Goal: Information Seeking & Learning: Learn about a topic

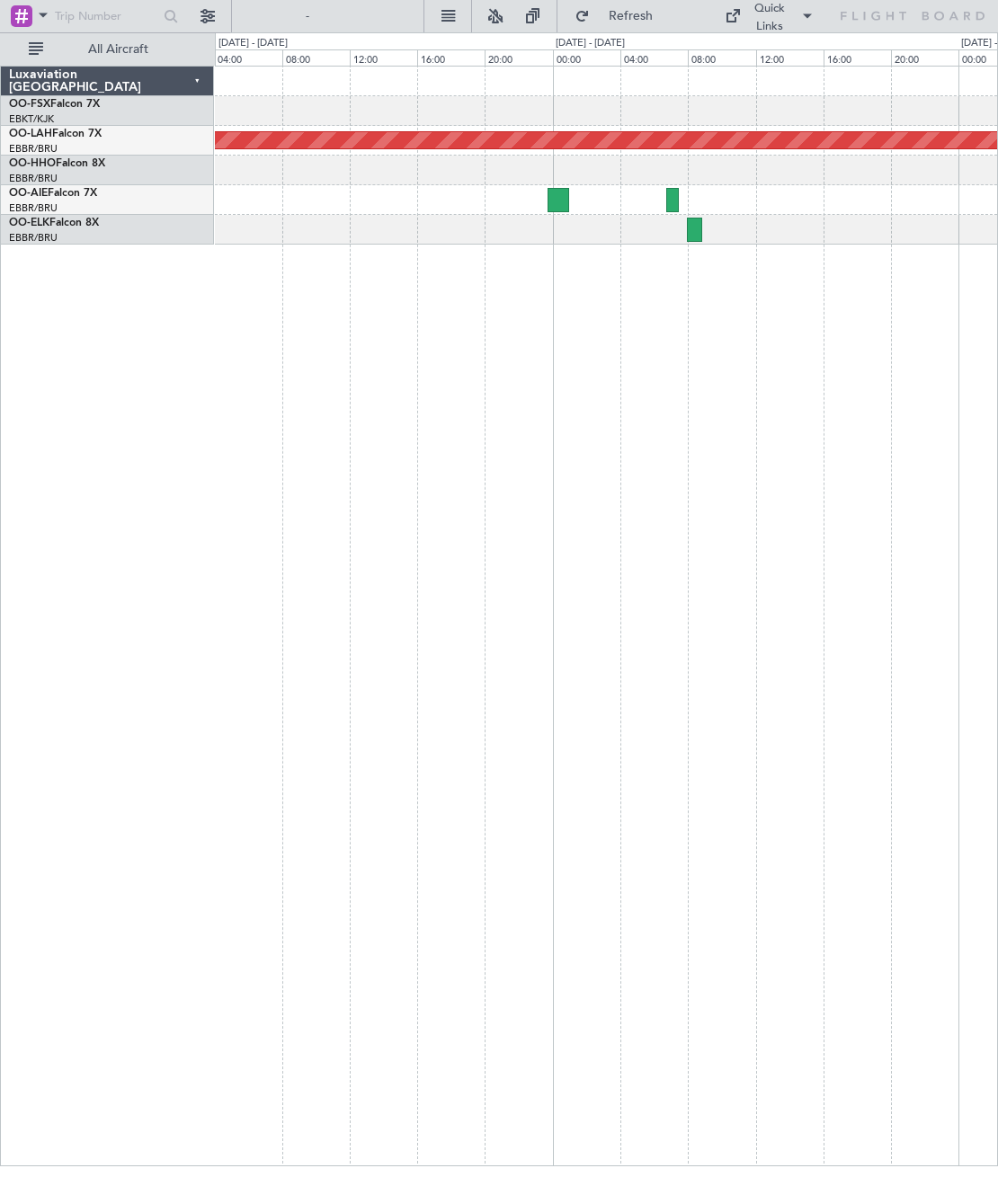
click at [568, 206] on div at bounding box center [558, 200] width 22 height 25
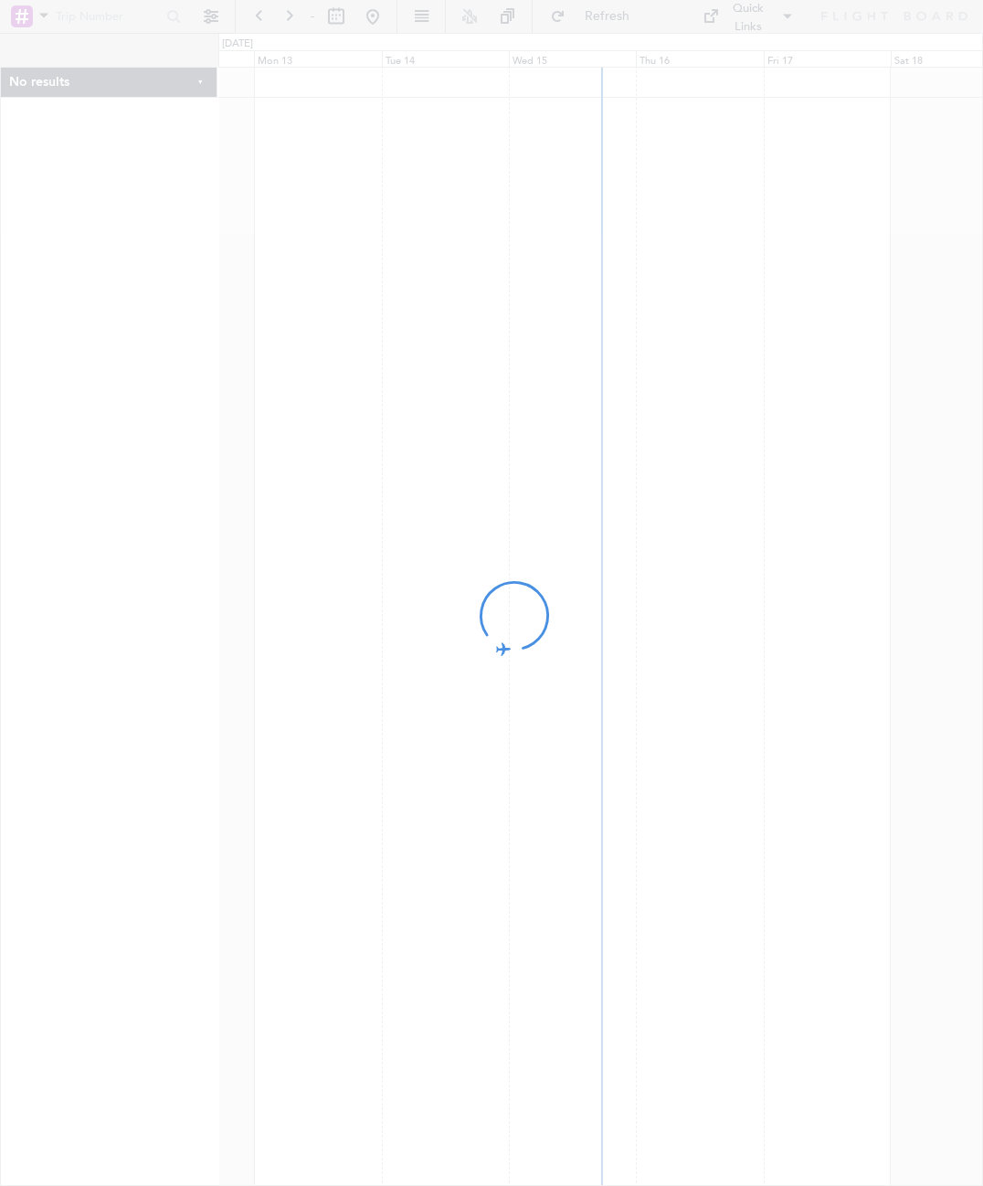
scroll to position [0, 3]
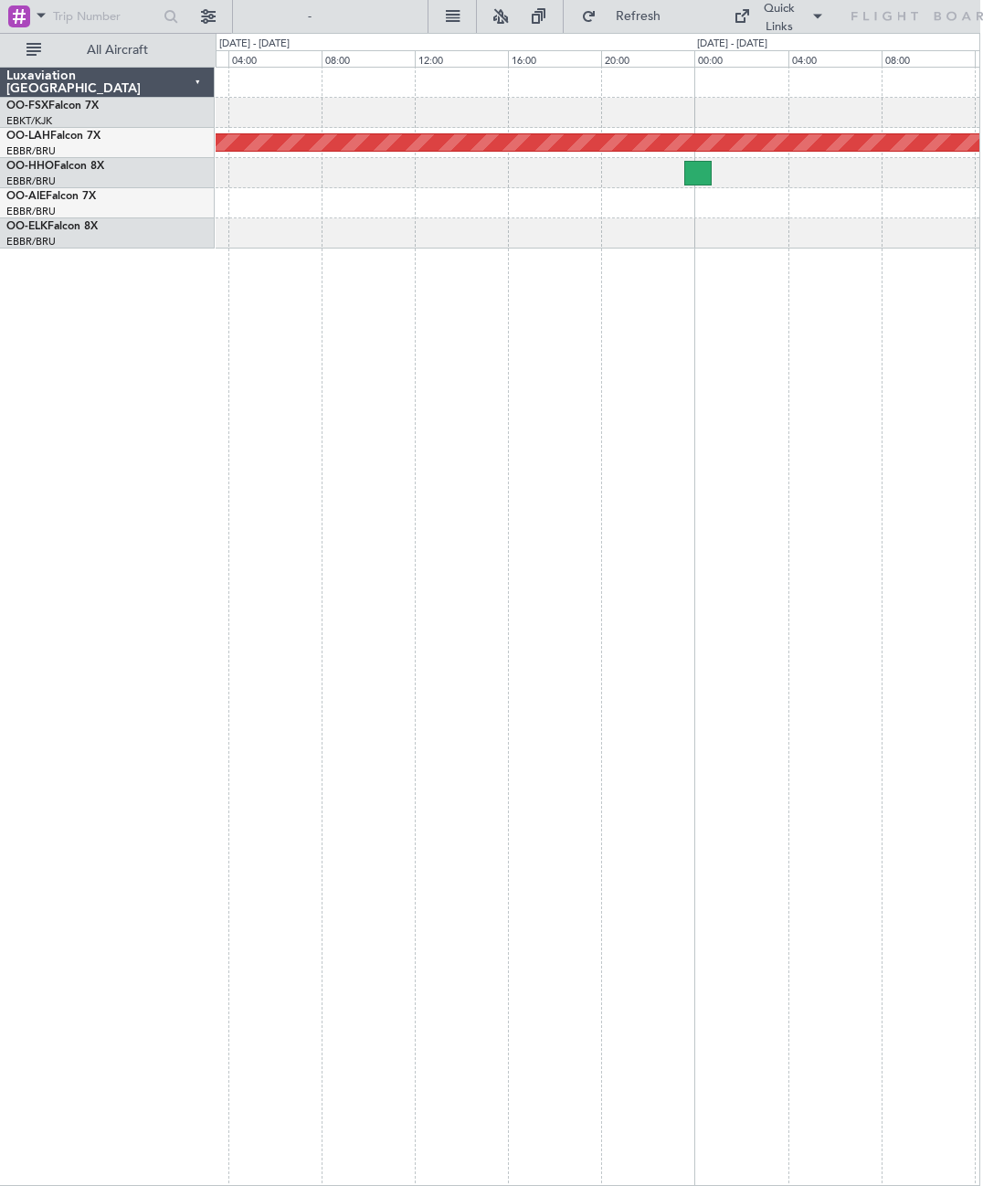
click at [698, 172] on div at bounding box center [697, 173] width 27 height 25
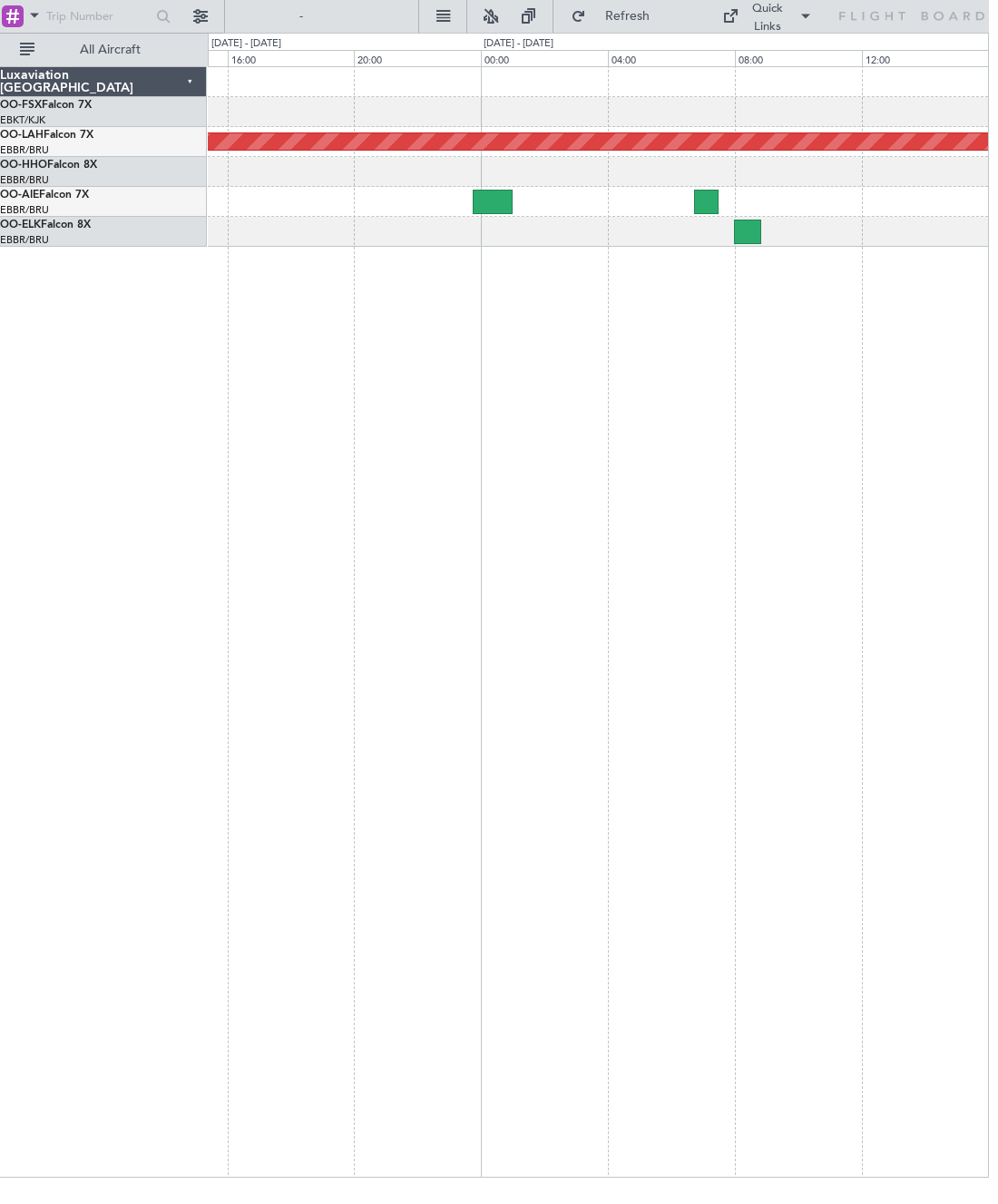
click at [685, 410] on div "Planned Maint [PERSON_NAME]-[GEOGRAPHIC_DATA][PERSON_NAME] ([GEOGRAPHIC_DATA][P…" at bounding box center [598, 622] width 782 height 1112
click at [739, 226] on div at bounding box center [741, 231] width 36 height 25
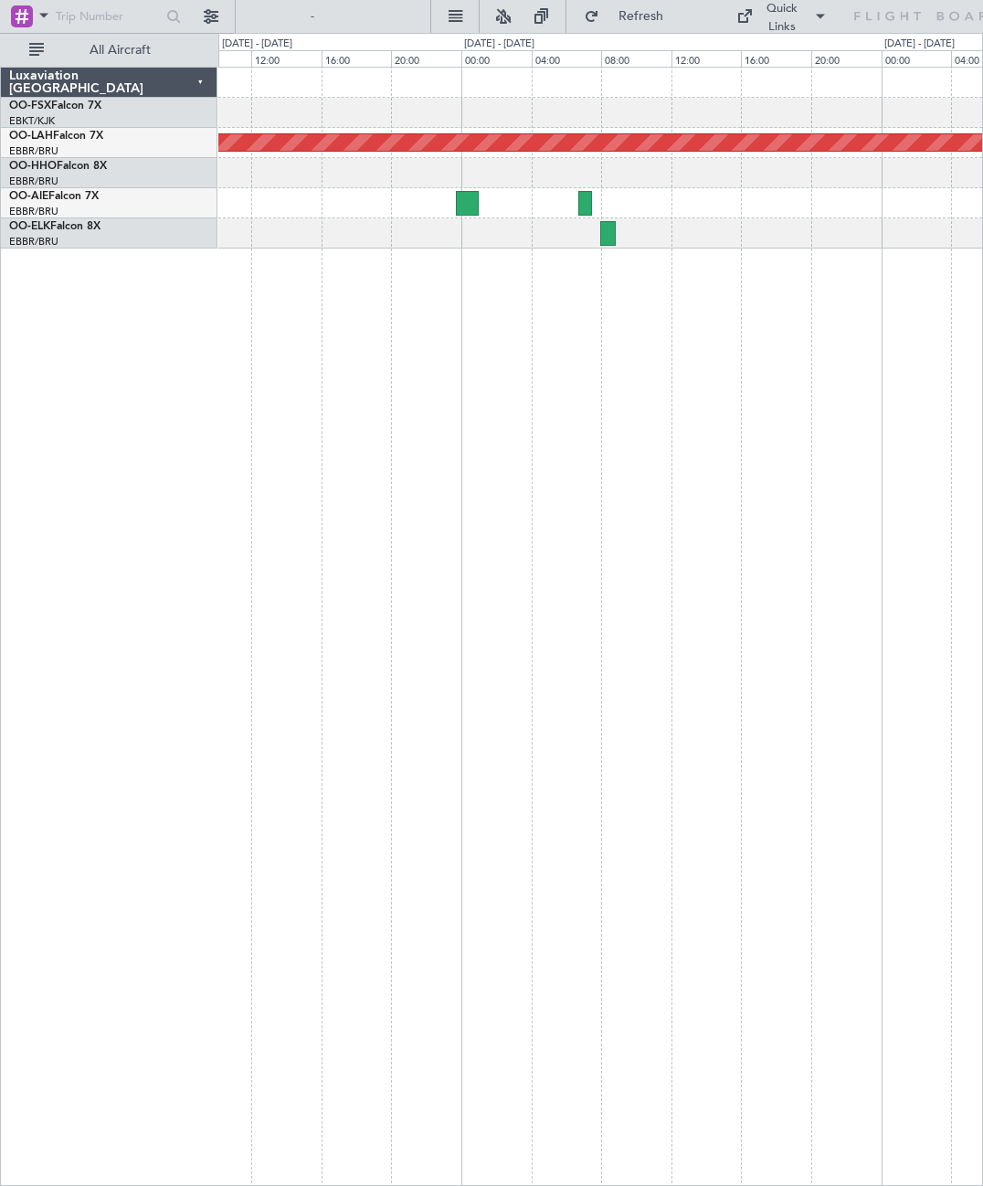
click at [607, 242] on div at bounding box center [607, 233] width 15 height 25
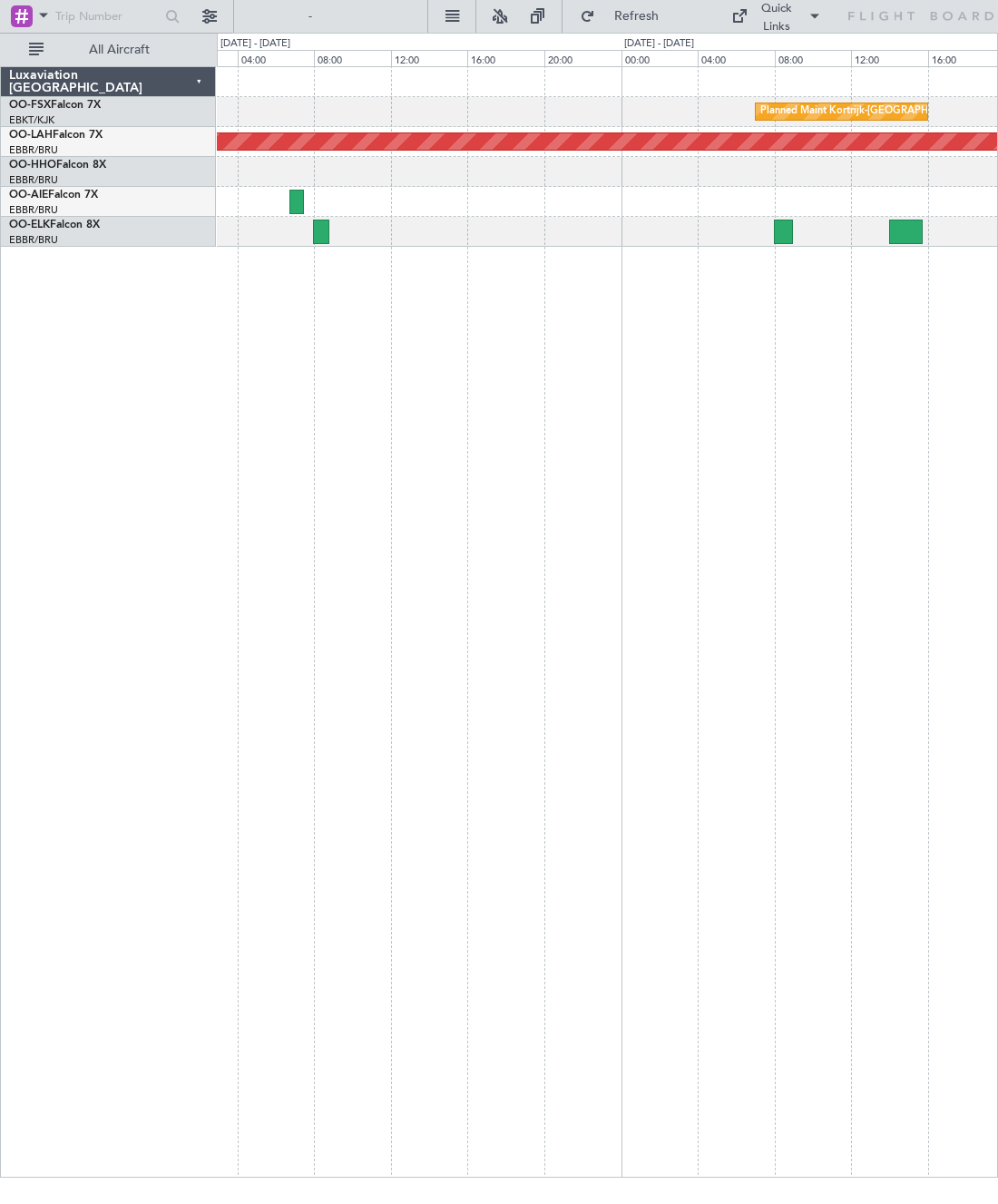
click at [782, 417] on div "Planned Maint Kortrijk-Wevelgem Planned Maint Alton-st Louis (St Louis Regl)" at bounding box center [607, 622] width 782 height 1112
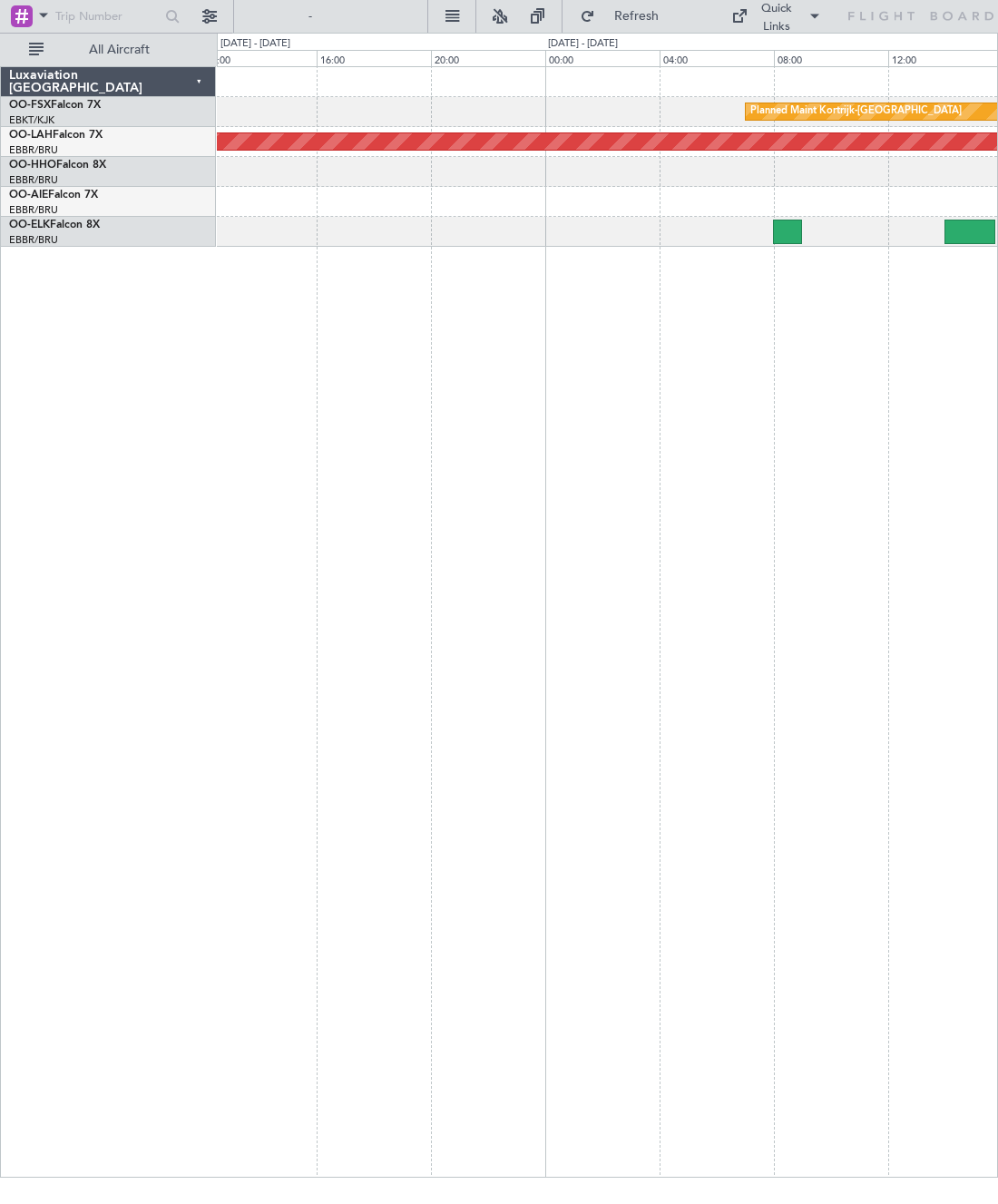
click at [784, 227] on div at bounding box center [786, 231] width 29 height 25
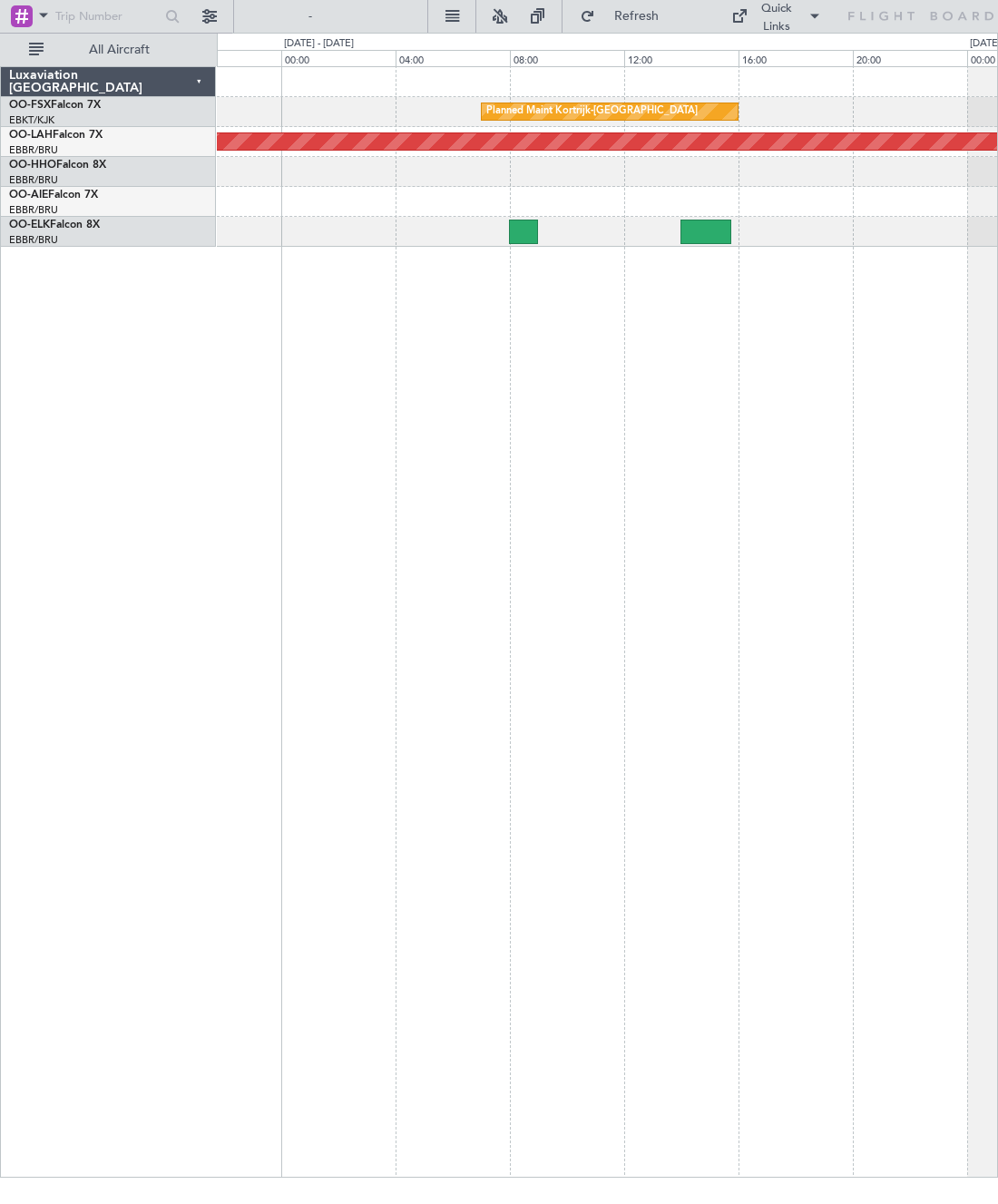
click at [705, 227] on div at bounding box center [705, 231] width 51 height 25
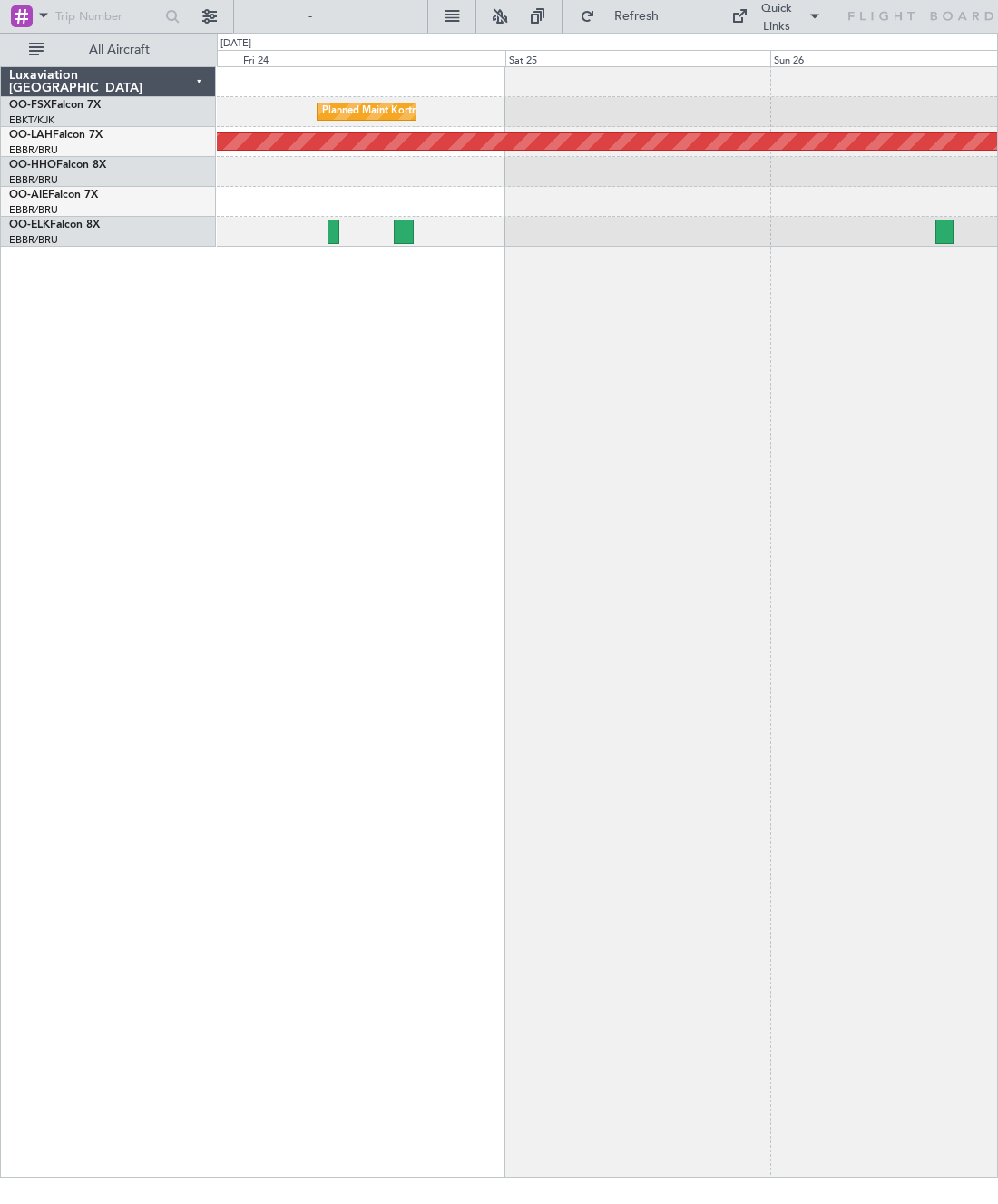
click at [534, 473] on div "Planned Maint Kortrijk-Wevelgem Planned Maint Alton-st Louis (St Louis Regl)" at bounding box center [607, 622] width 782 height 1112
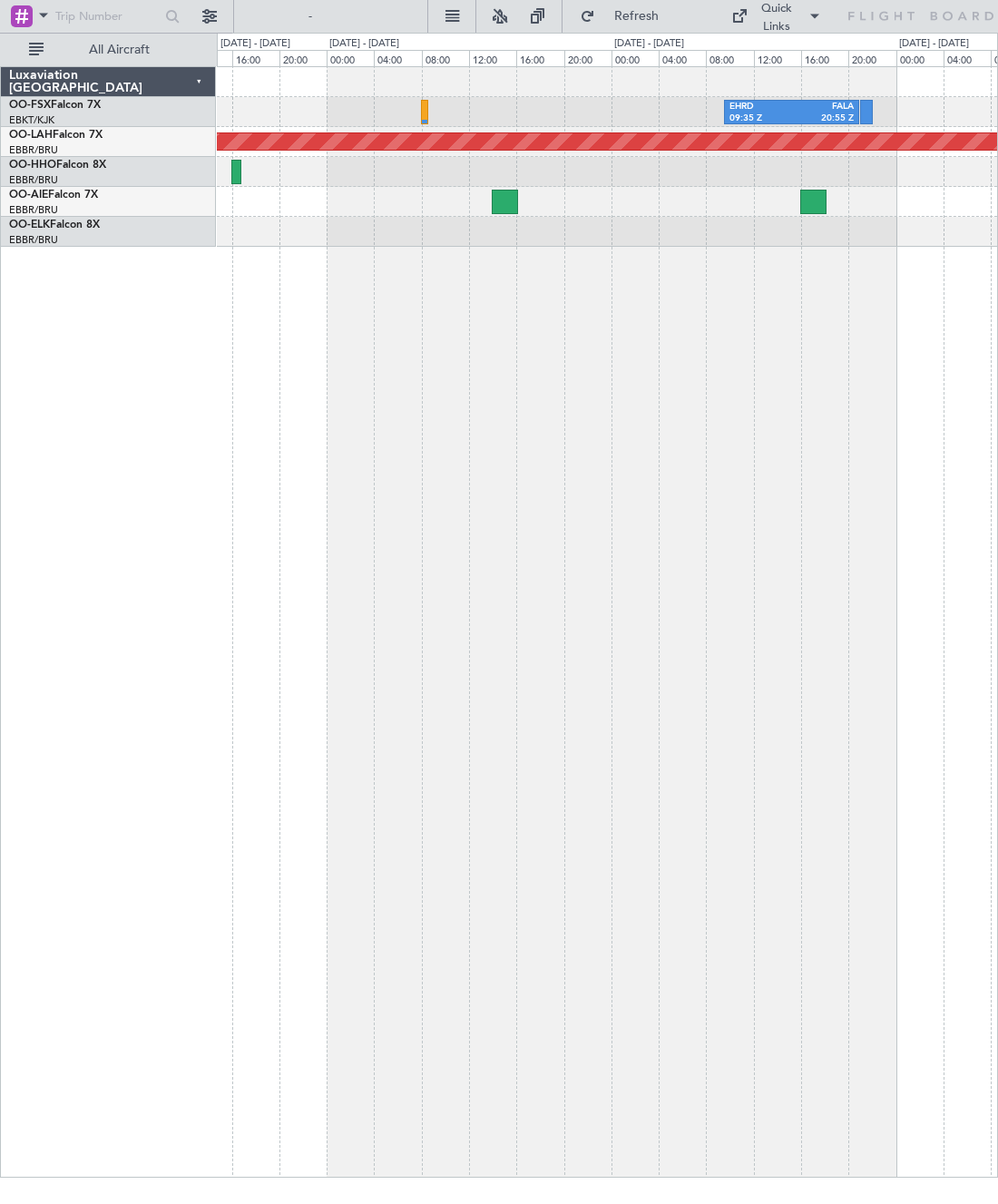
click at [509, 197] on div at bounding box center [504, 202] width 26 height 25
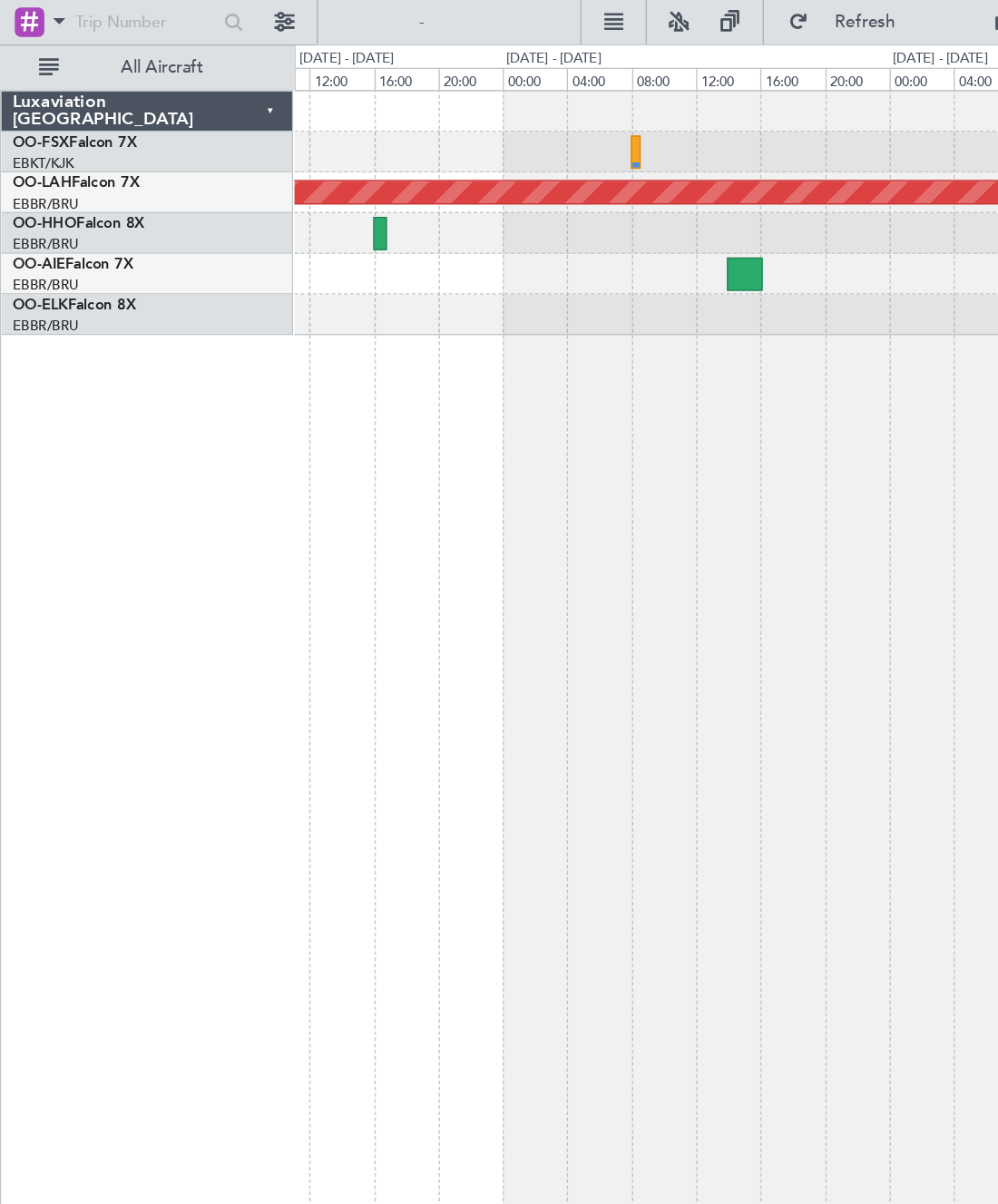
click at [824, 99] on html "31 Oct 2025 - 03 Nov 2025 Refresh Quick Links All Aircraft EHRD 09:35 Z FALA 20…" at bounding box center [499, 589] width 998 height 1178
click at [824, 113] on html "31 Oct 2025 - 03 Nov 2025 Refresh Quick Links All Aircraft EHRD 09:35 Z FALA 20…" at bounding box center [499, 589] width 998 height 1178
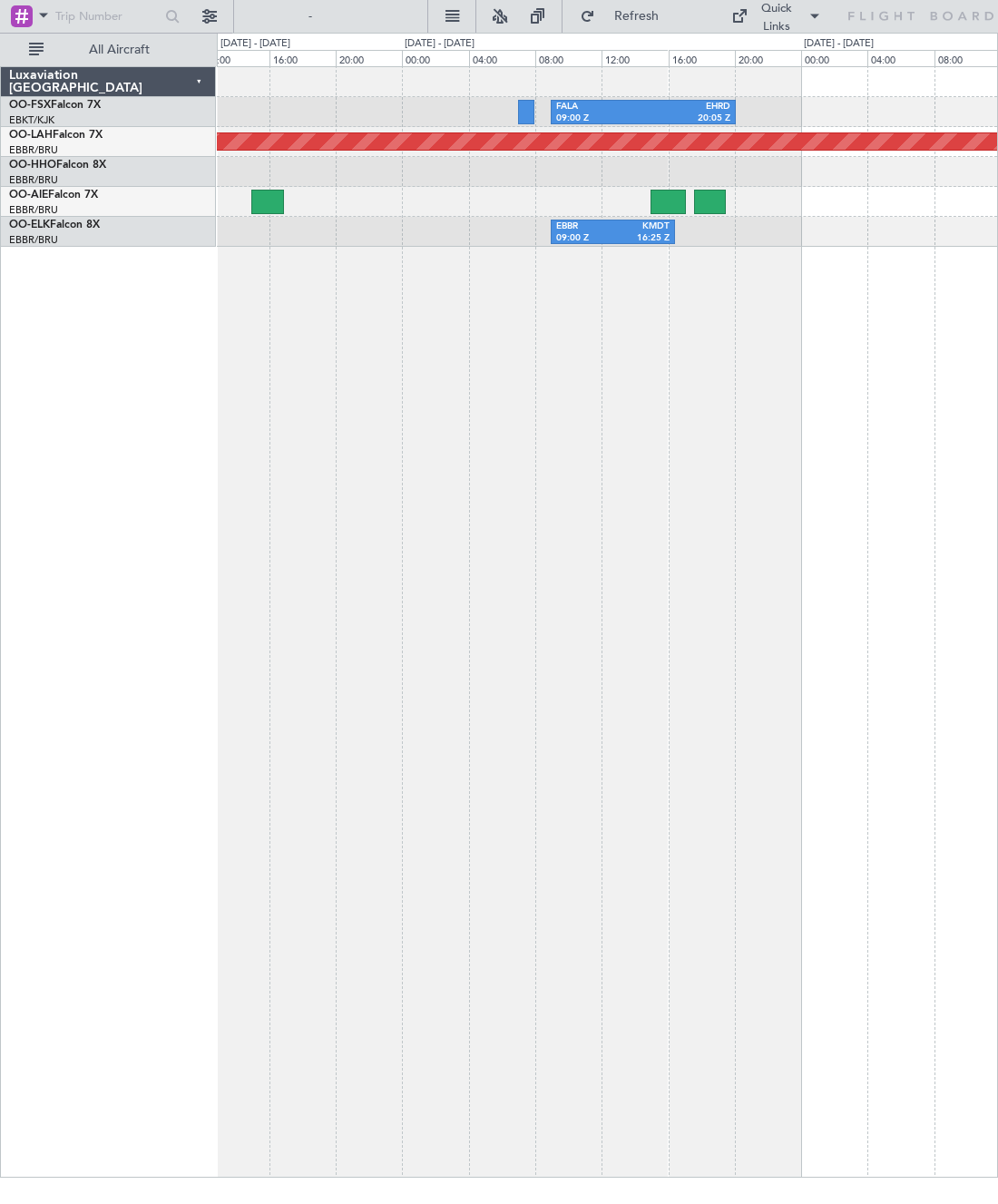
click at [599, 226] on div "EBBR" at bounding box center [584, 226] width 57 height 13
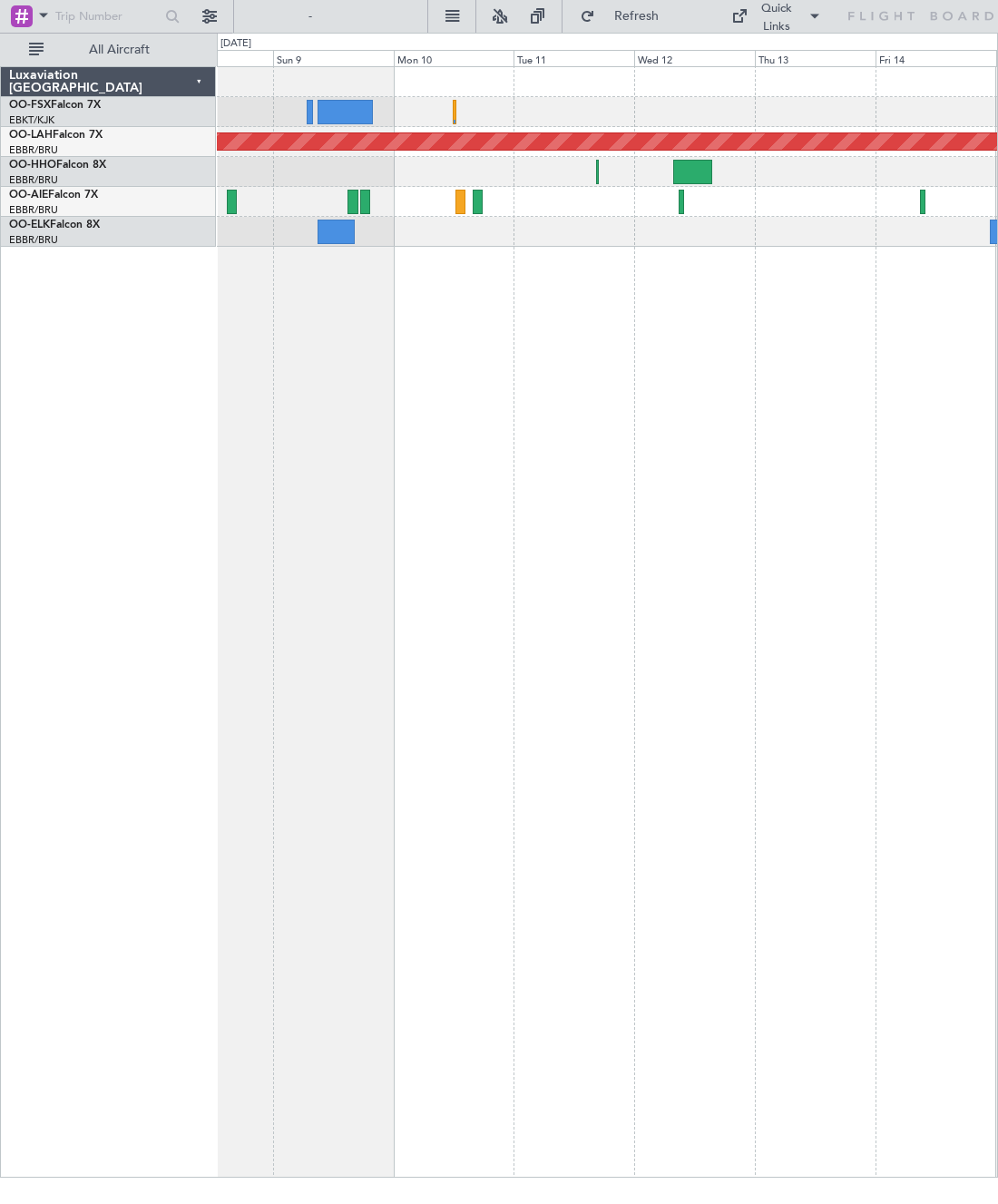
click at [697, 164] on div at bounding box center [692, 172] width 39 height 25
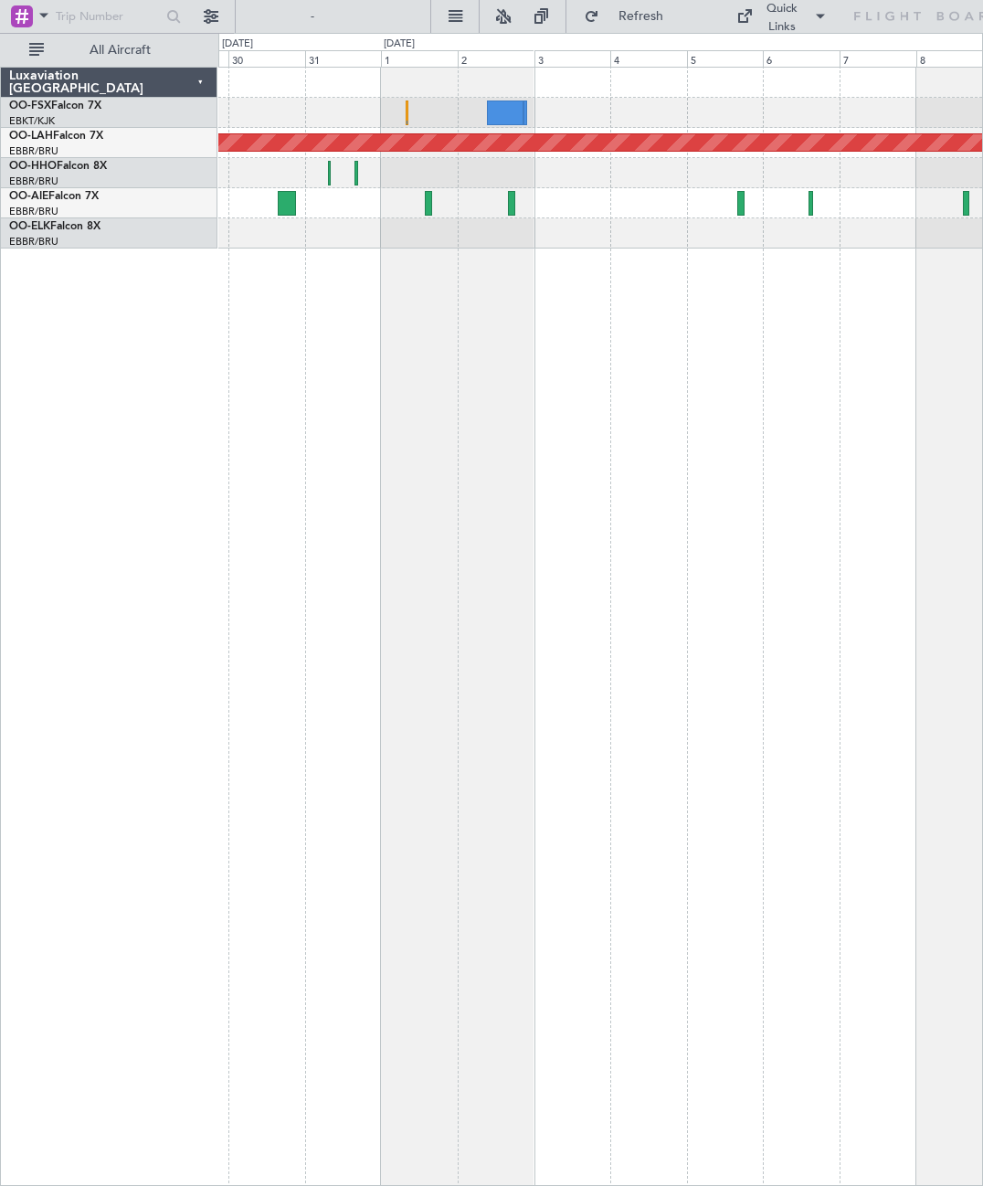
click at [552, 395] on div "Planned Maint [PERSON_NAME]-[GEOGRAPHIC_DATA][PERSON_NAME] ([GEOGRAPHIC_DATA][P…" at bounding box center [600, 626] width 765 height 1119
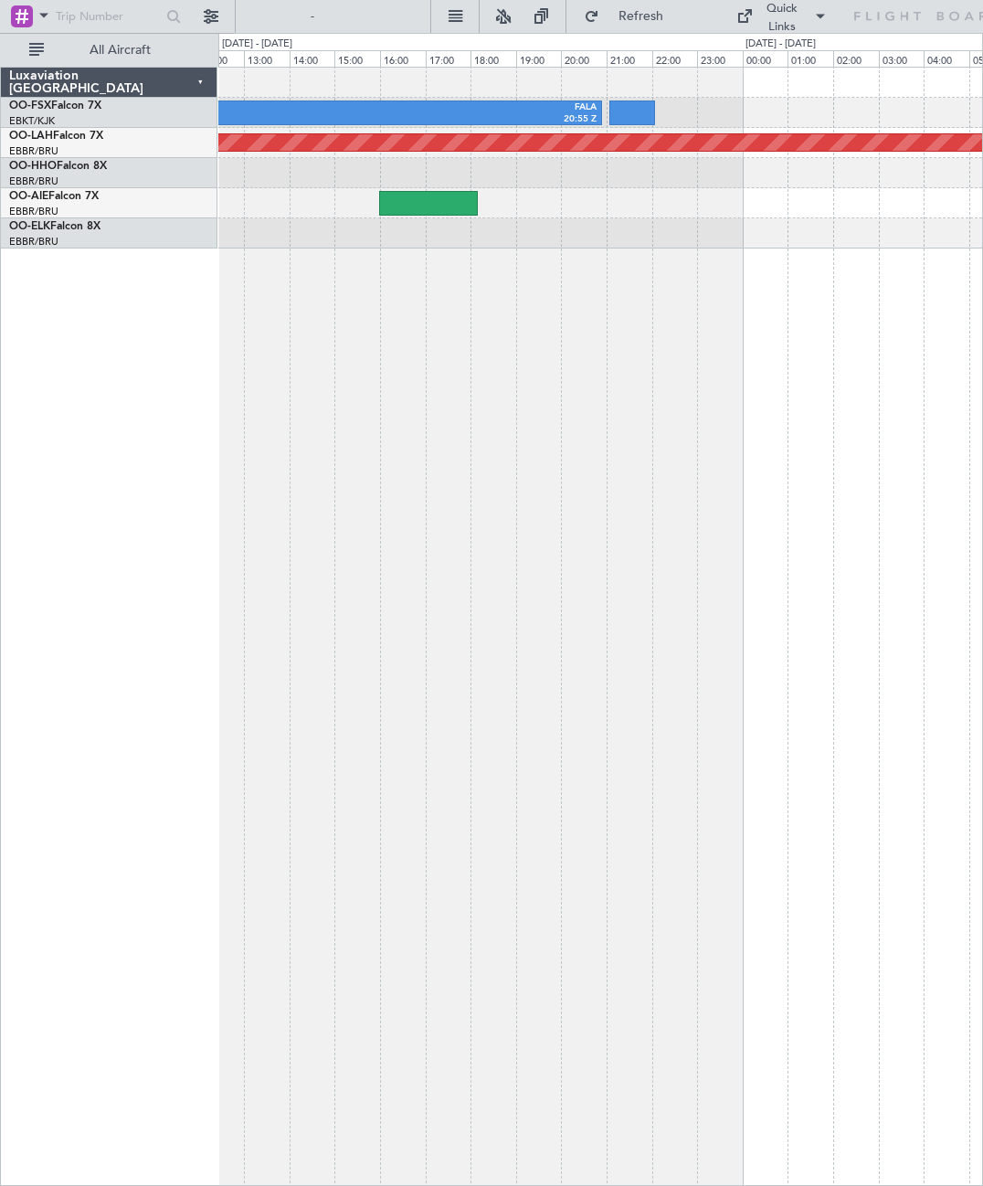
click at [631, 111] on div at bounding box center [632, 112] width 46 height 25
